Goal: Find specific page/section: Find specific page/section

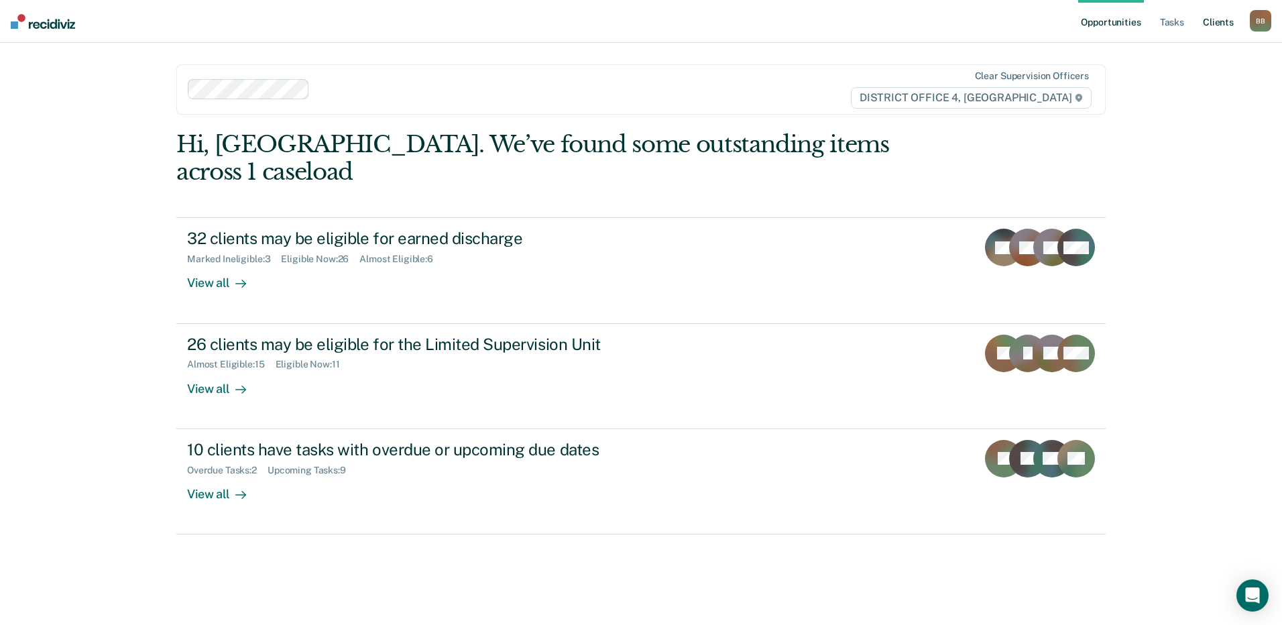
click at [1215, 23] on link "Client s" at bounding box center [1219, 21] width 36 height 43
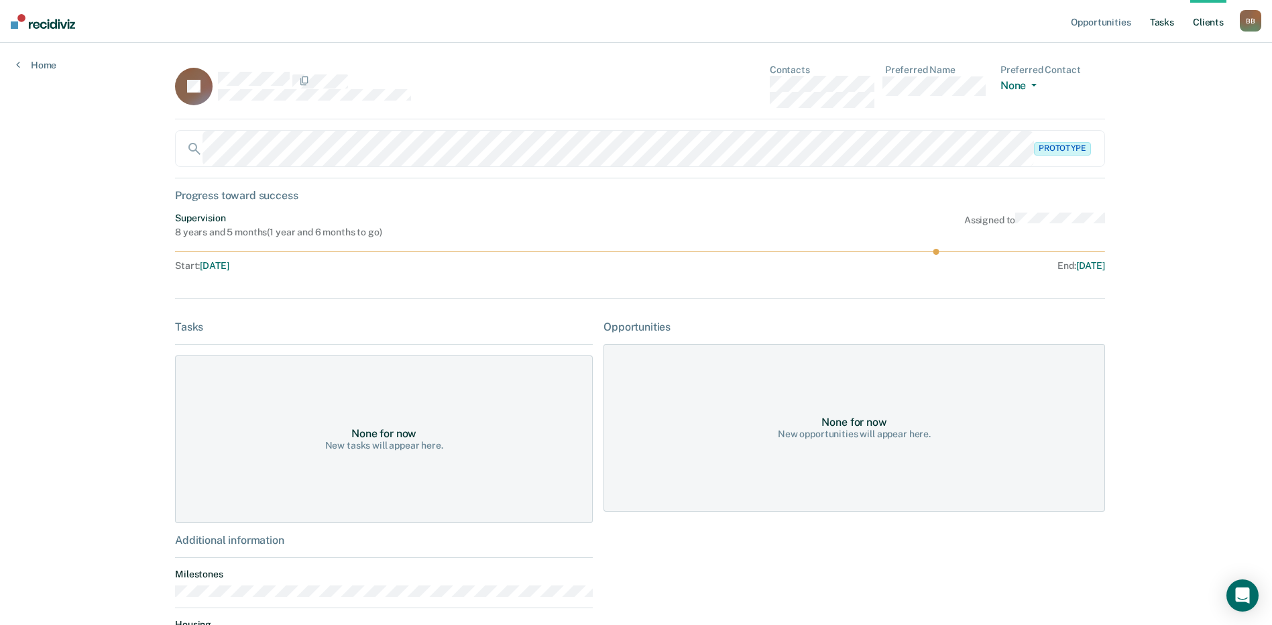
click at [1160, 28] on link "Tasks" at bounding box center [1163, 21] width 30 height 43
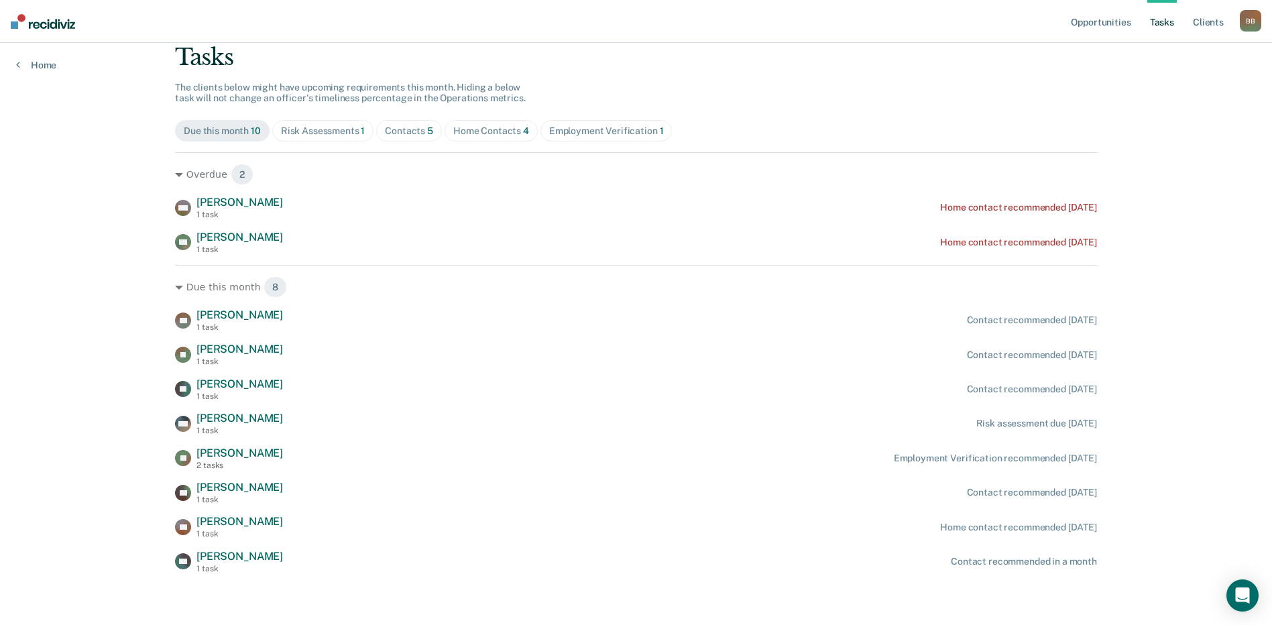
scroll to position [89, 0]
